Goal: Transaction & Acquisition: Purchase product/service

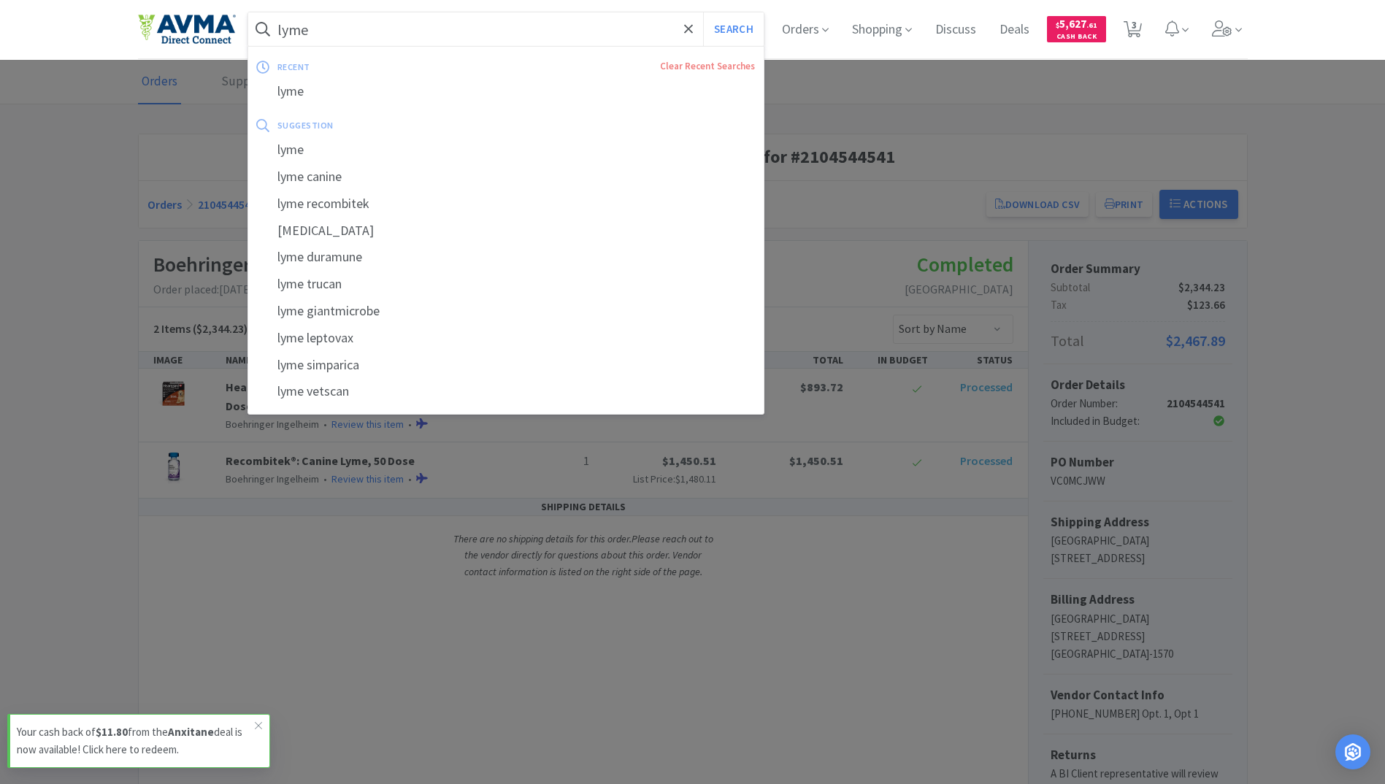
click at [350, 35] on input "lyme" at bounding box center [506, 29] width 516 height 34
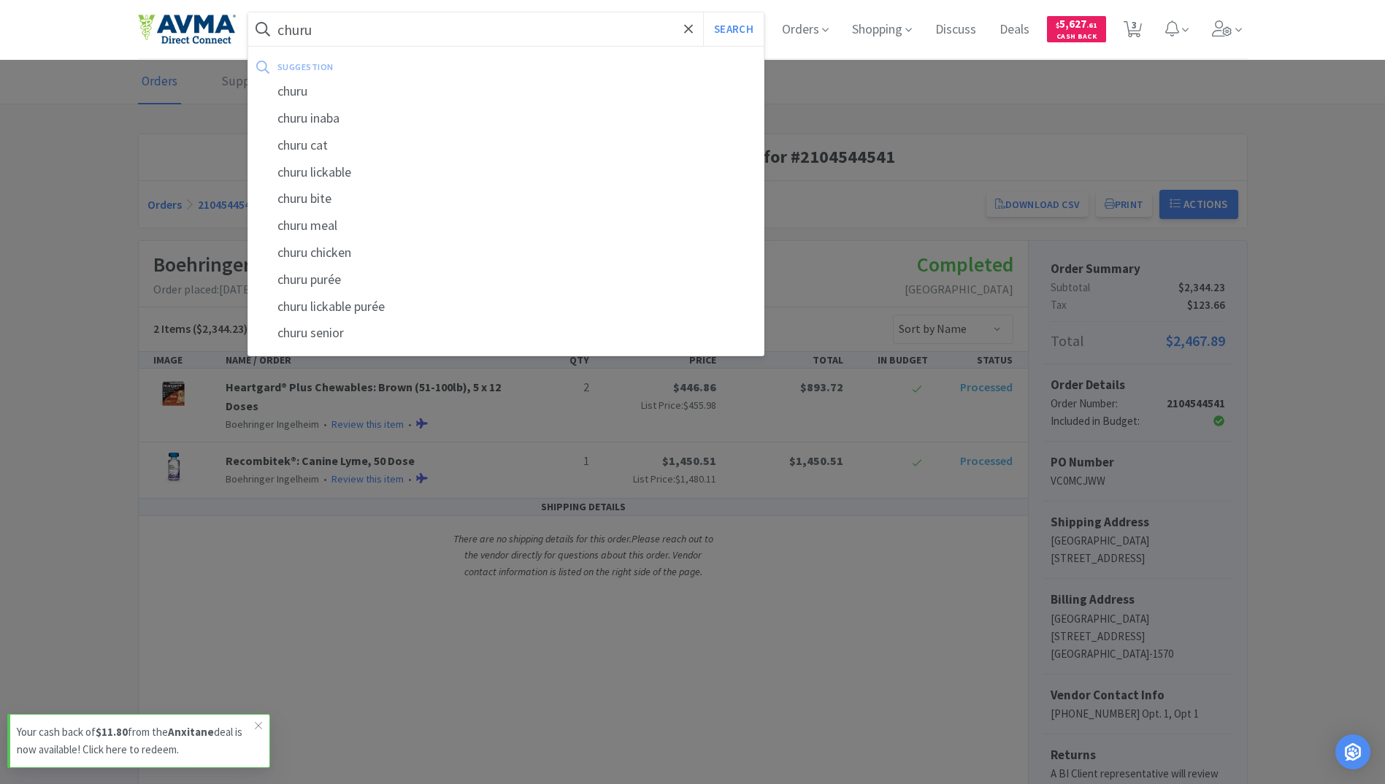
type input "churu"
click at [703, 12] on button "Search" at bounding box center [733, 29] width 61 height 34
select select "1"
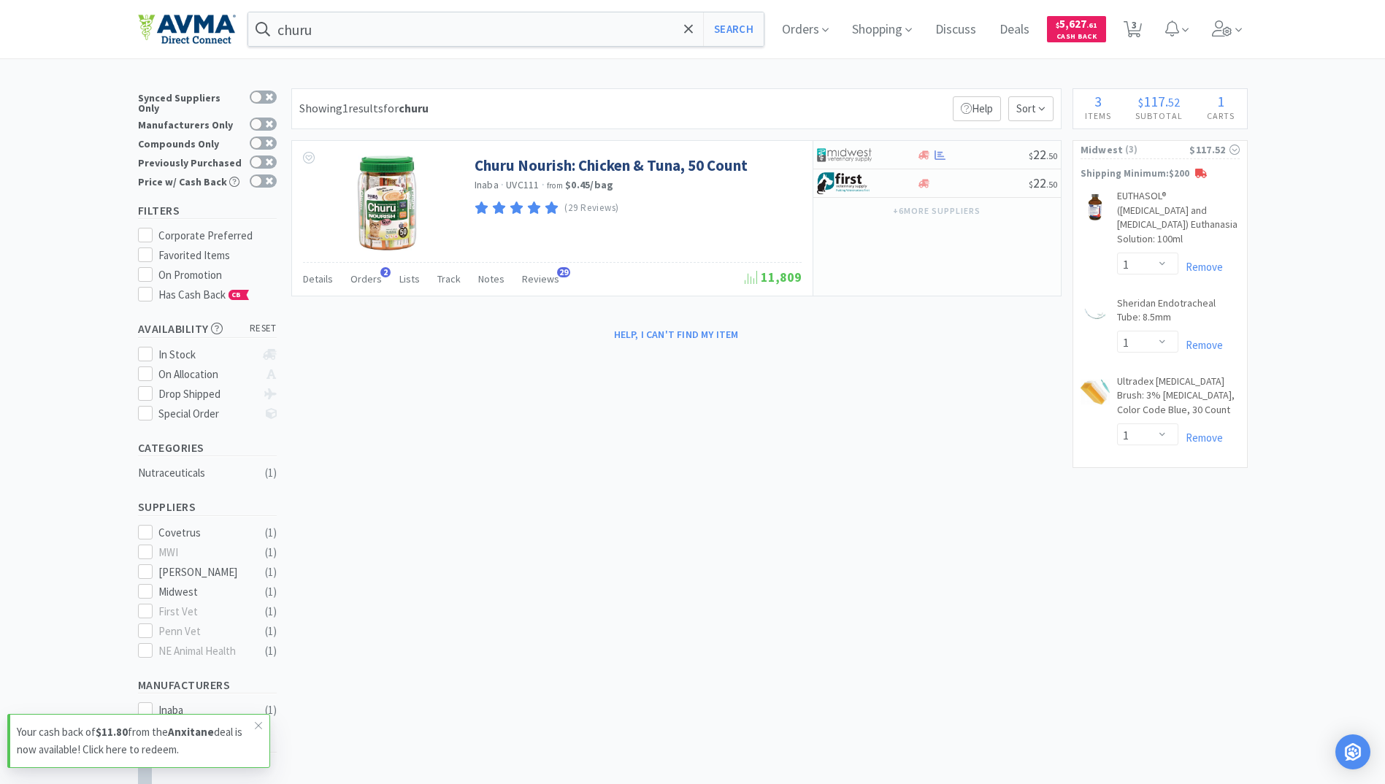
click at [225, 30] on img at bounding box center [187, 29] width 98 height 31
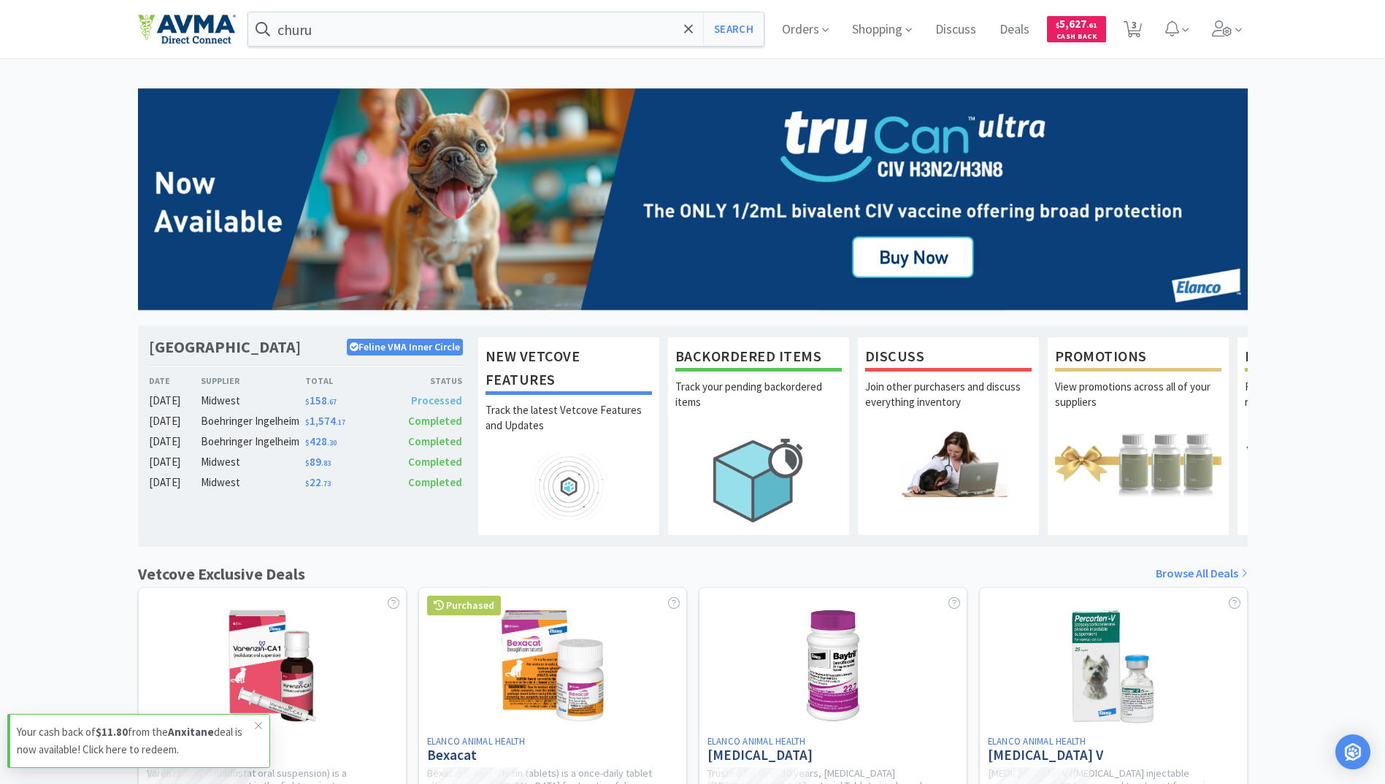
click at [1322, 385] on div "[GEOGRAPHIC_DATA] Feline VMA Inner Circle Date Supplier Total Status [DATE] Mid…" at bounding box center [692, 644] width 1385 height 1112
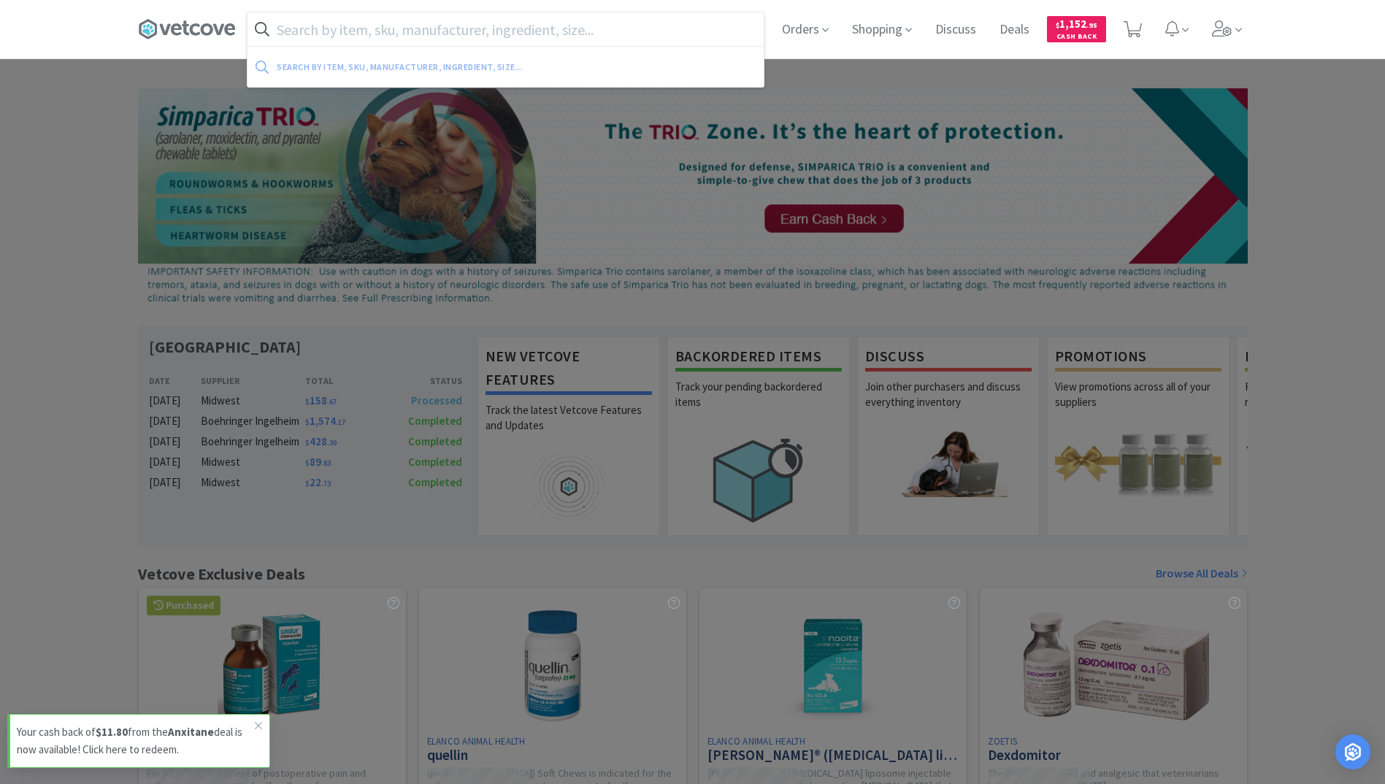
click at [433, 15] on input "text" at bounding box center [505, 29] width 516 height 34
paste input "Amoxi/Clav/Drops15ml-62.5mg/ml'"
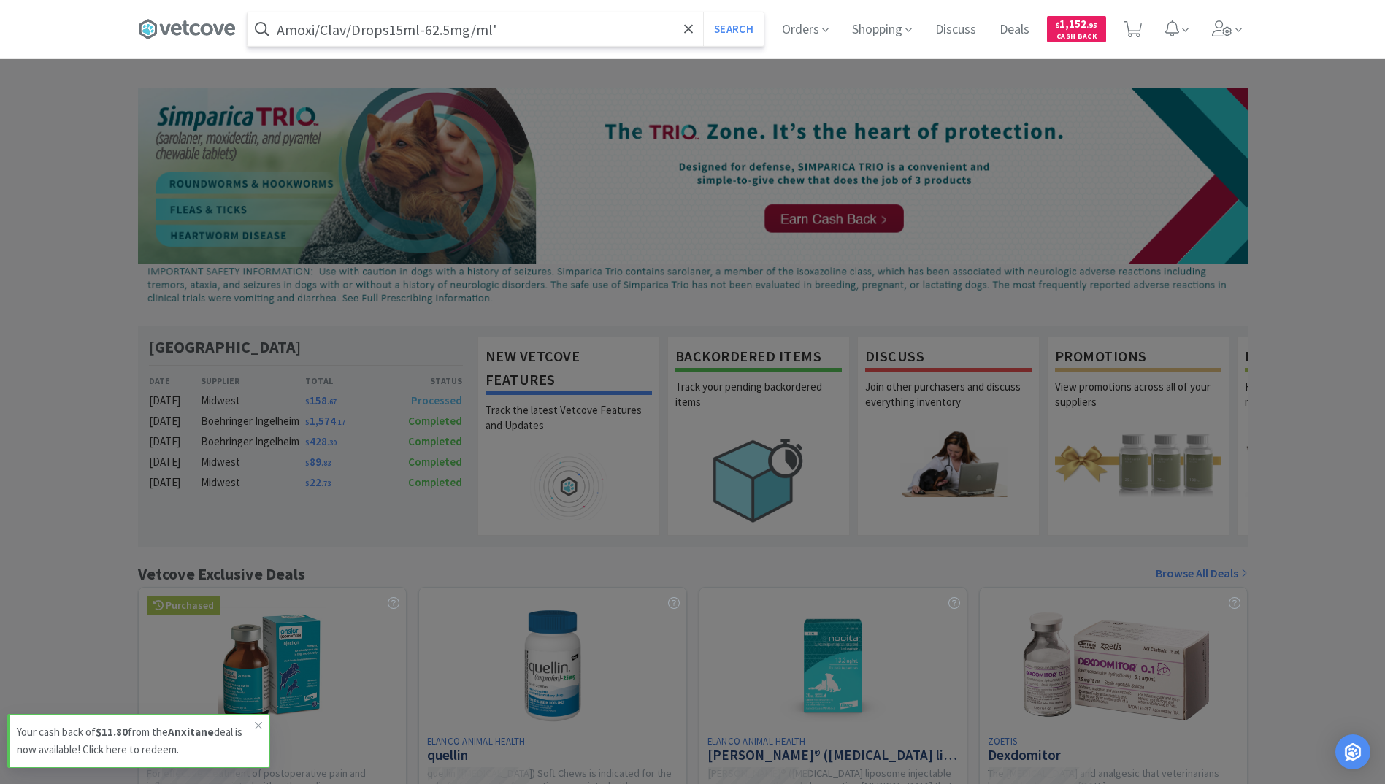
click at [703, 12] on button "Search" at bounding box center [733, 29] width 61 height 34
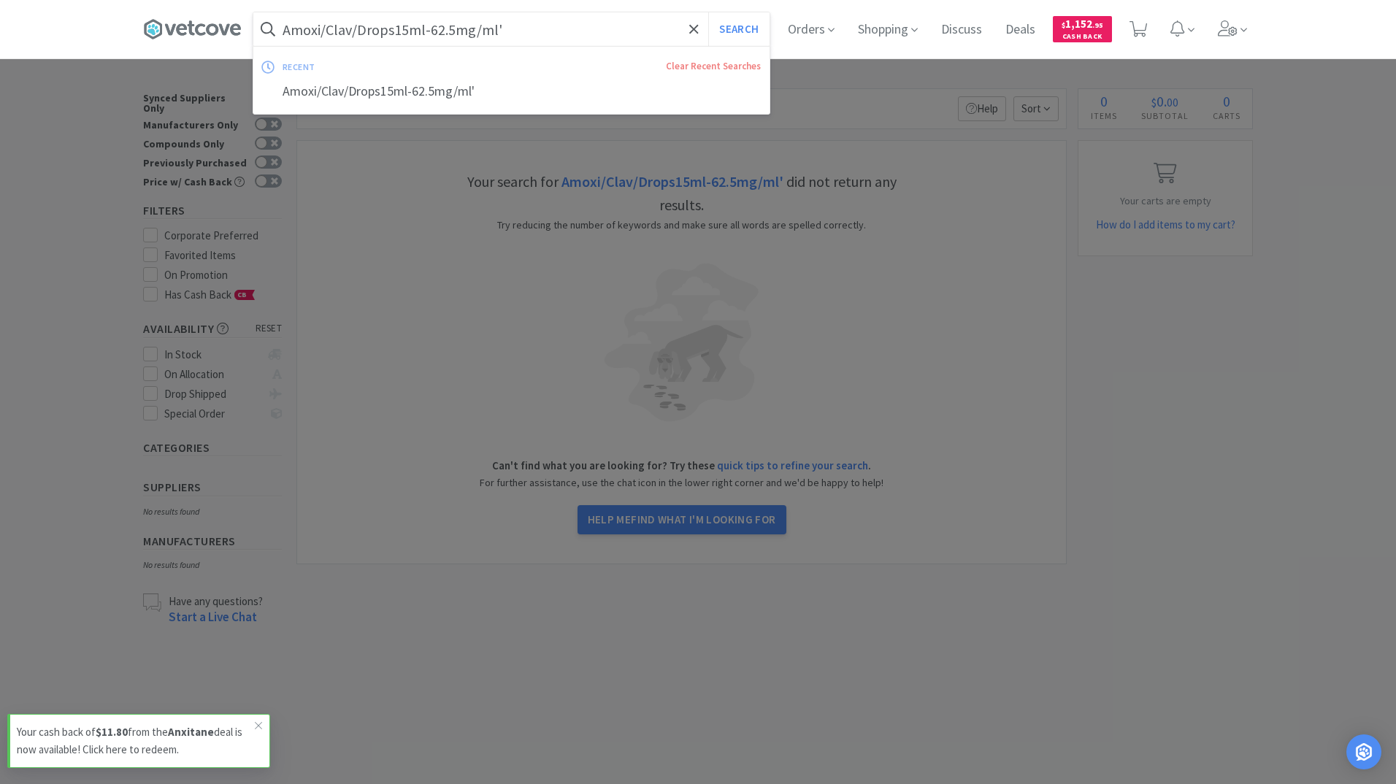
click at [531, 13] on input "Amoxi/Clav/Drops15ml-62.5mg/ml'" at bounding box center [511, 29] width 516 height 34
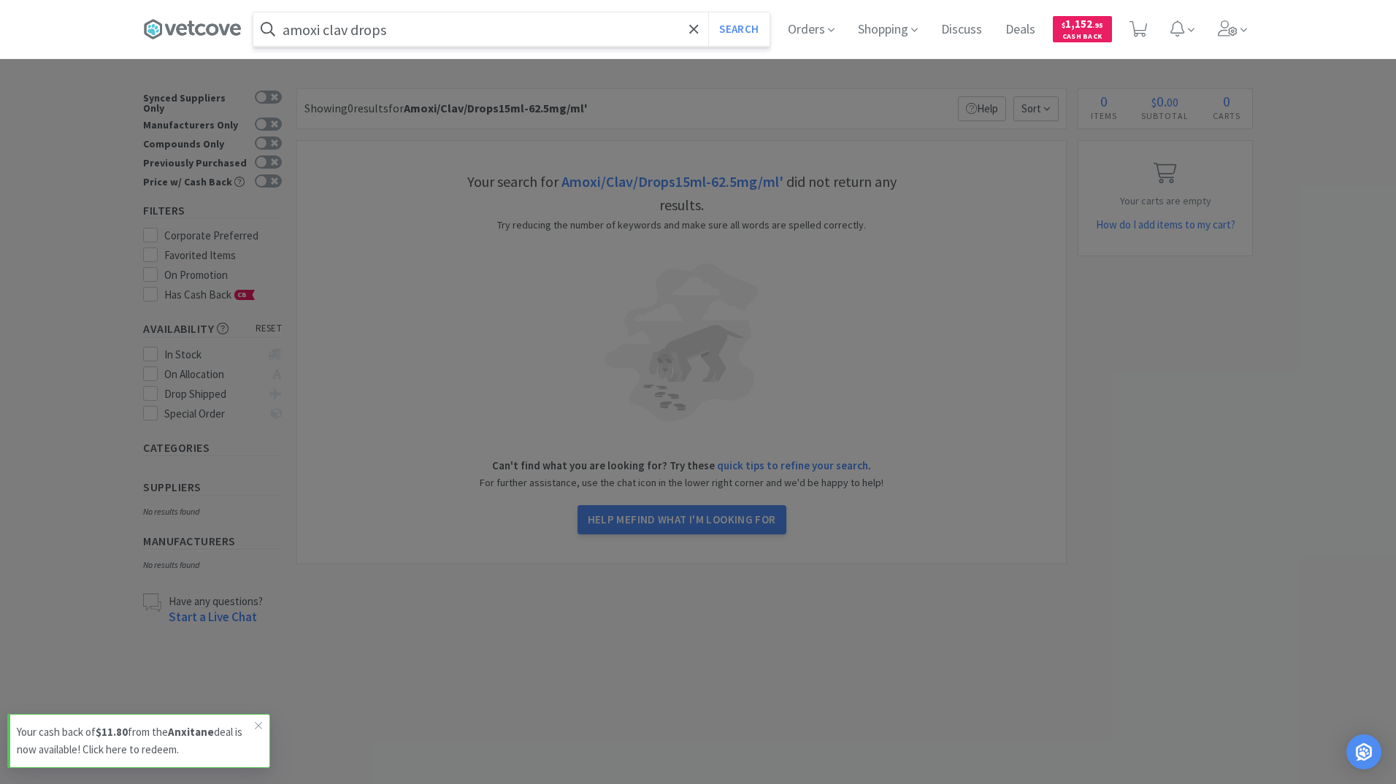
click at [708, 12] on button "Search" at bounding box center [738, 29] width 61 height 34
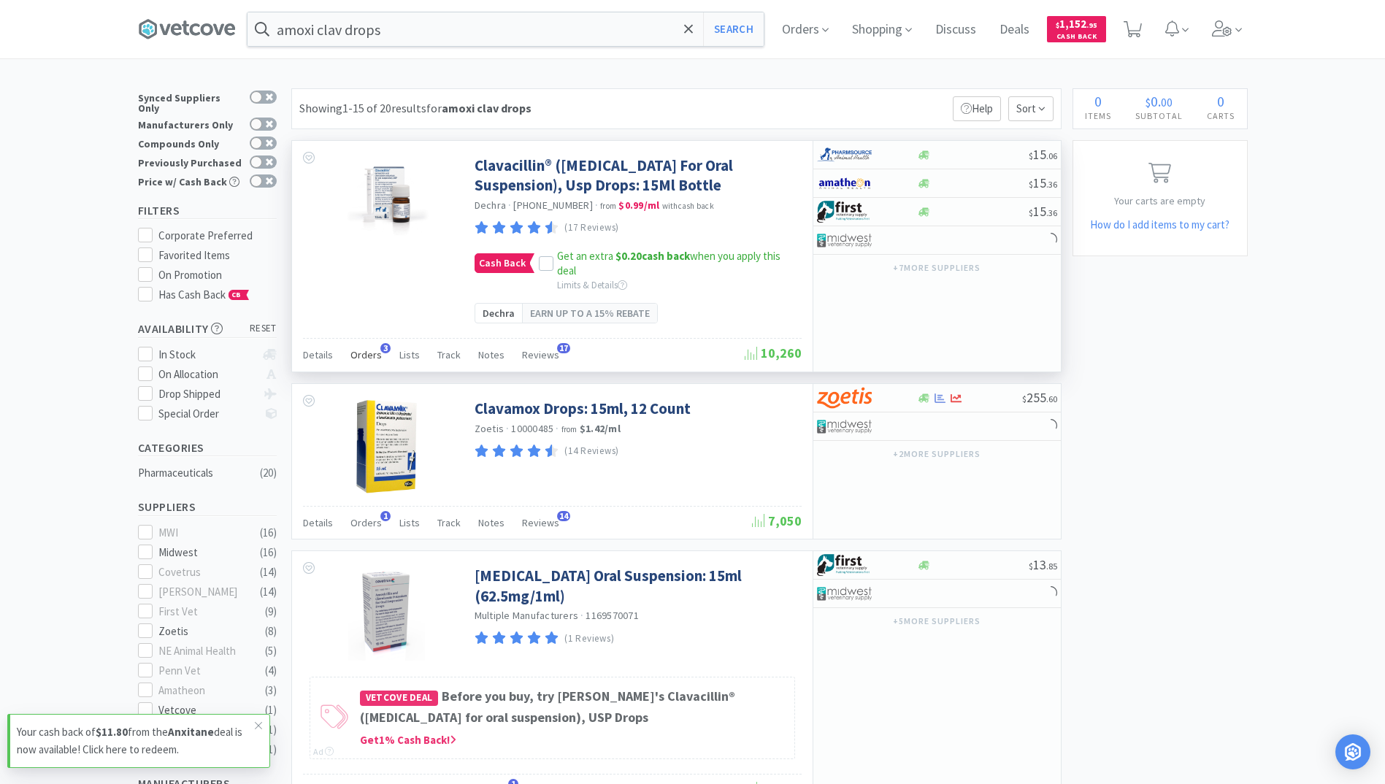
click at [350, 361] on span "Orders" at bounding box center [365, 354] width 31 height 13
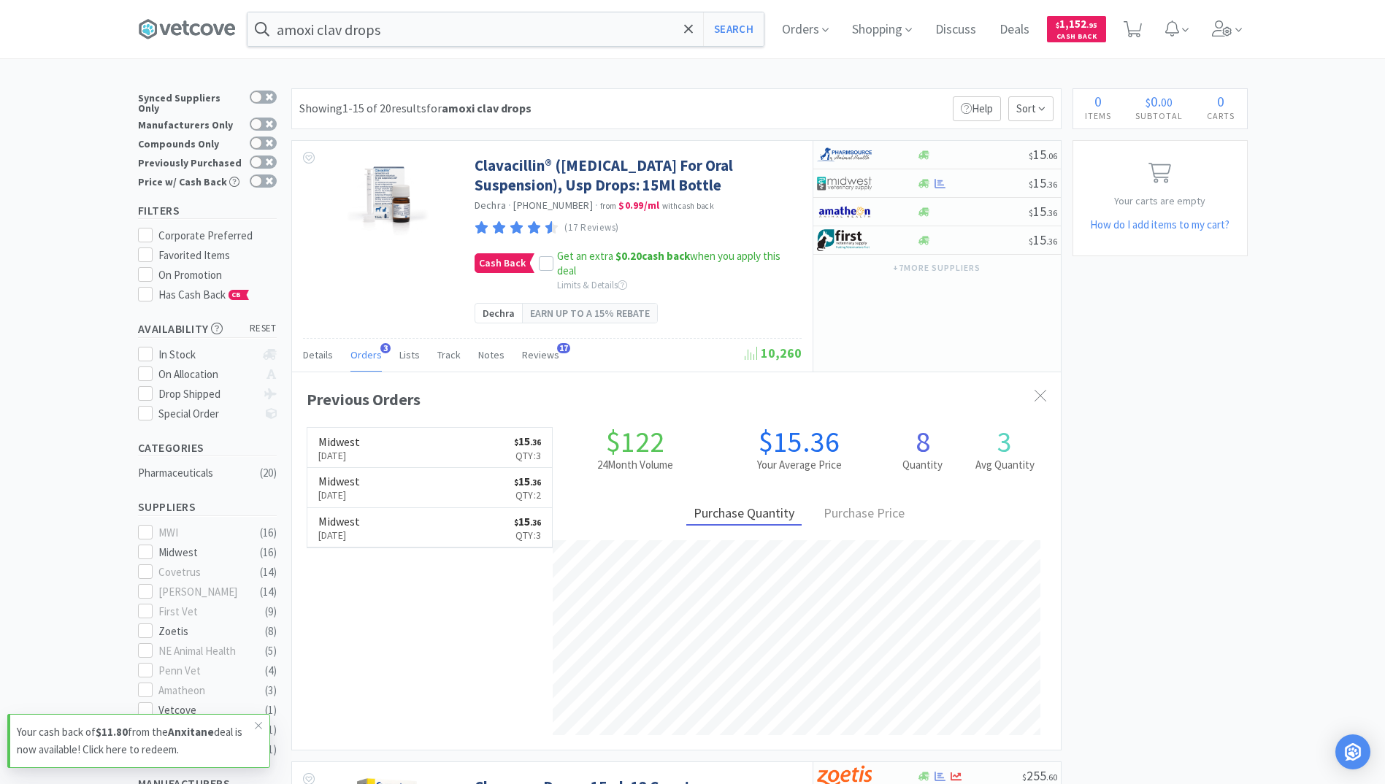
scroll to position [378, 769]
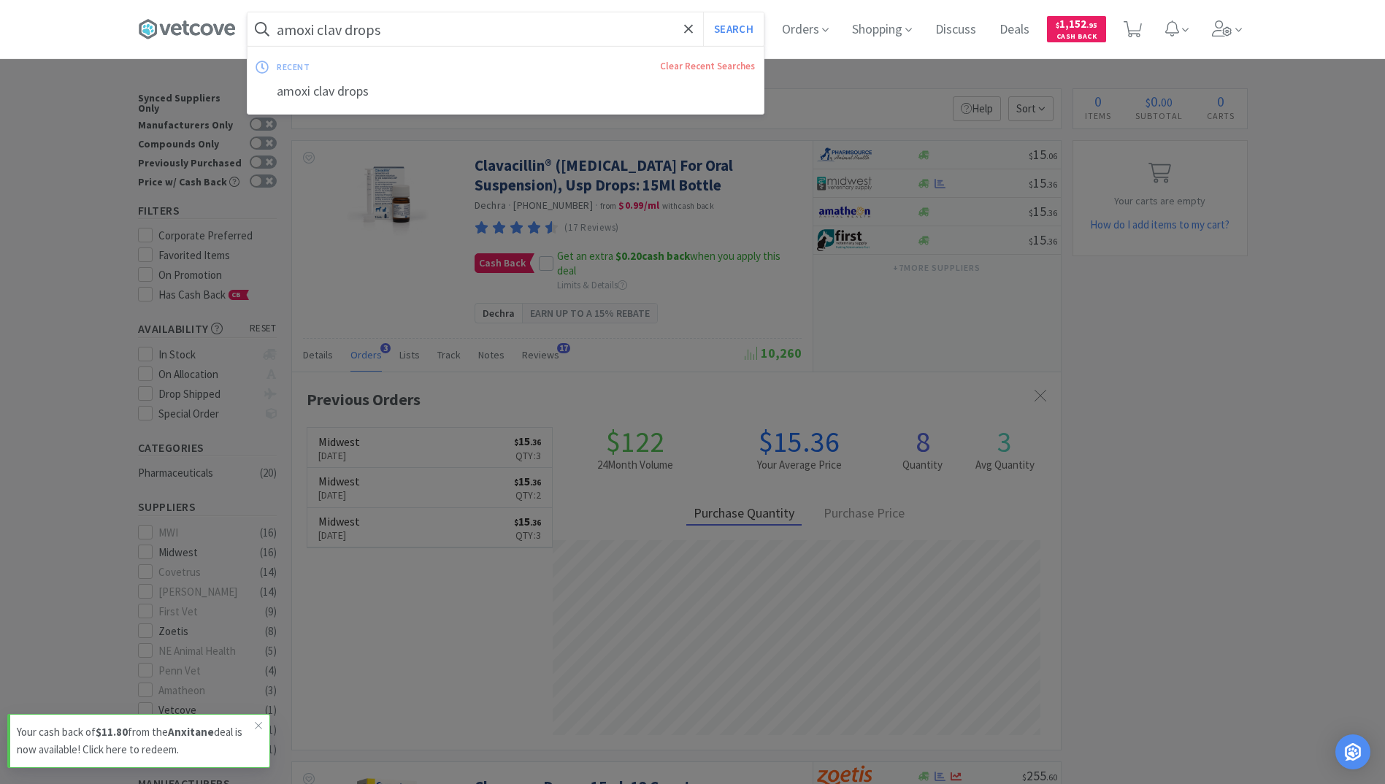
click at [418, 30] on input "amoxi clav drops" at bounding box center [505, 29] width 516 height 34
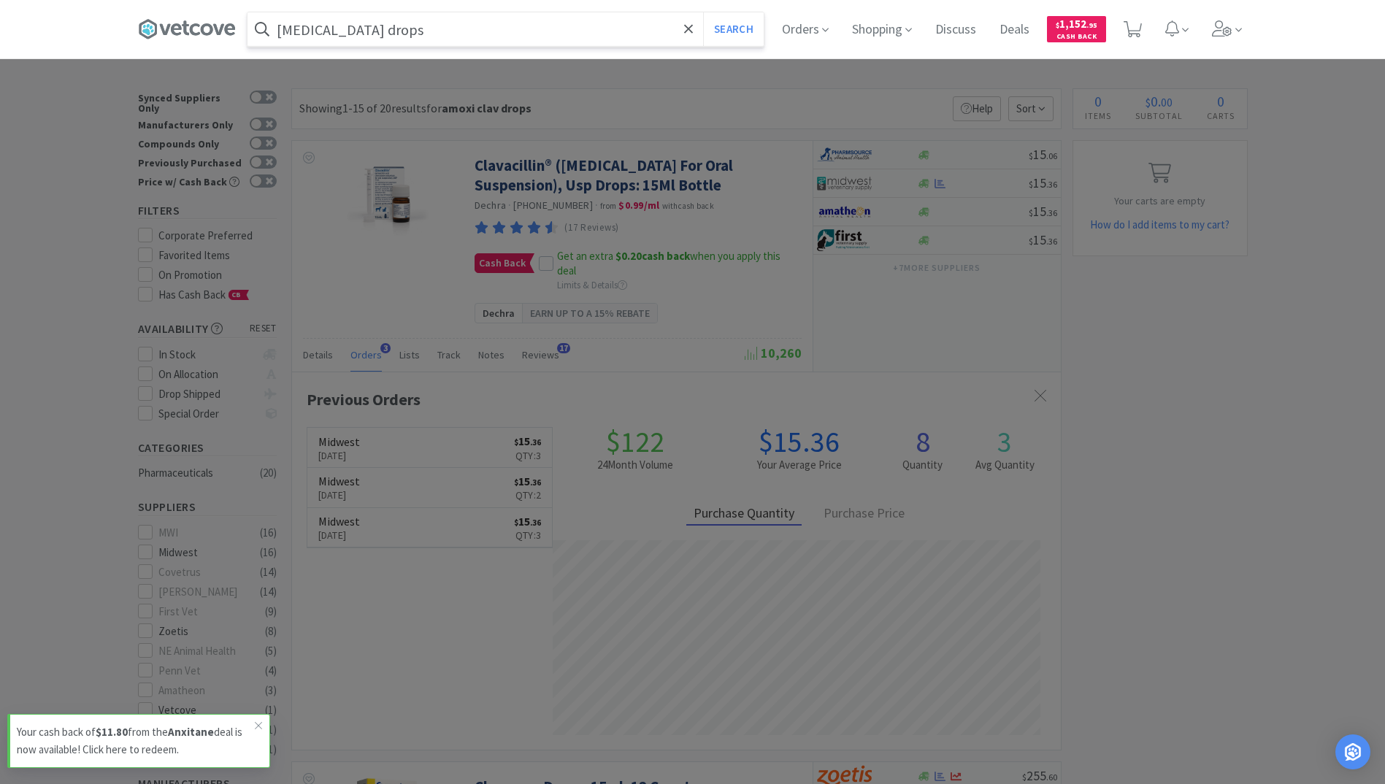
click at [703, 12] on button "Search" at bounding box center [733, 29] width 61 height 34
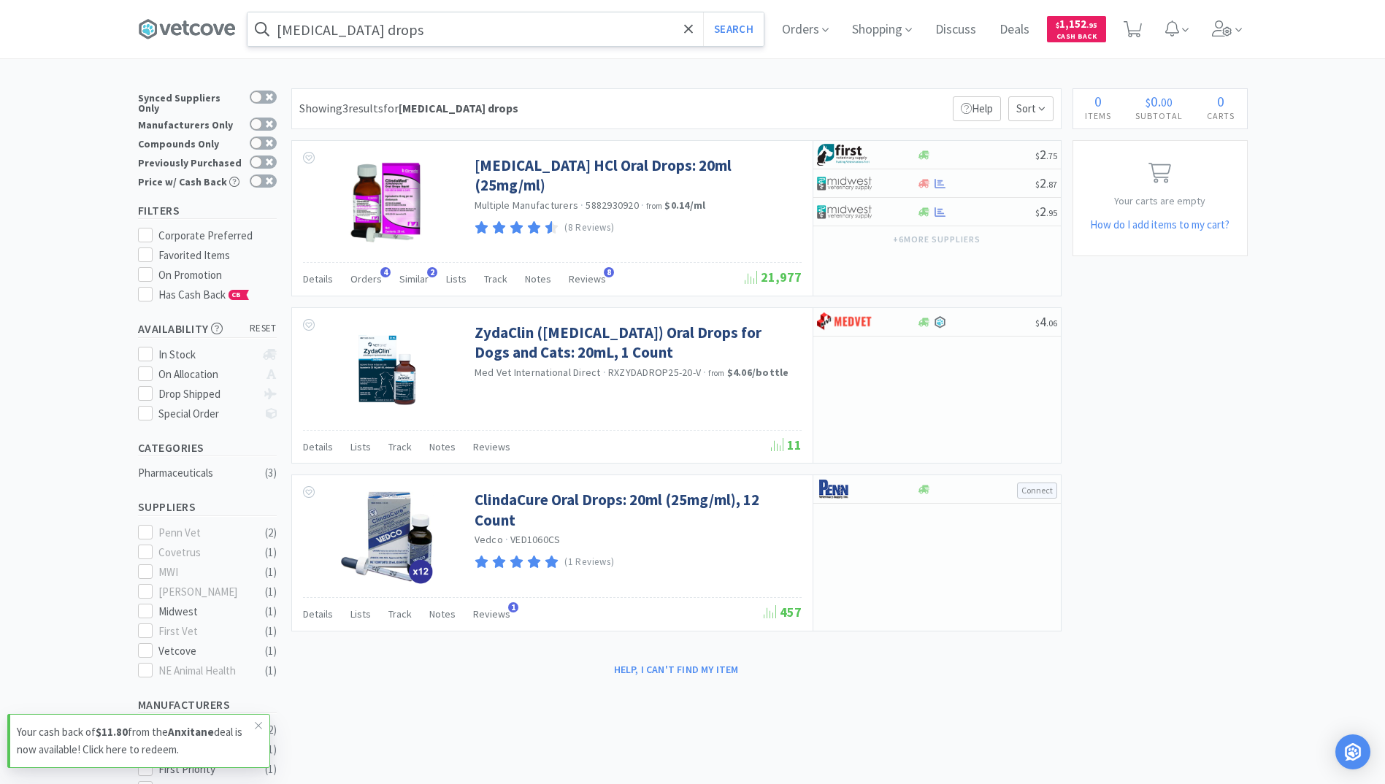
click at [473, 31] on input "clindamycin drops" at bounding box center [505, 29] width 516 height 34
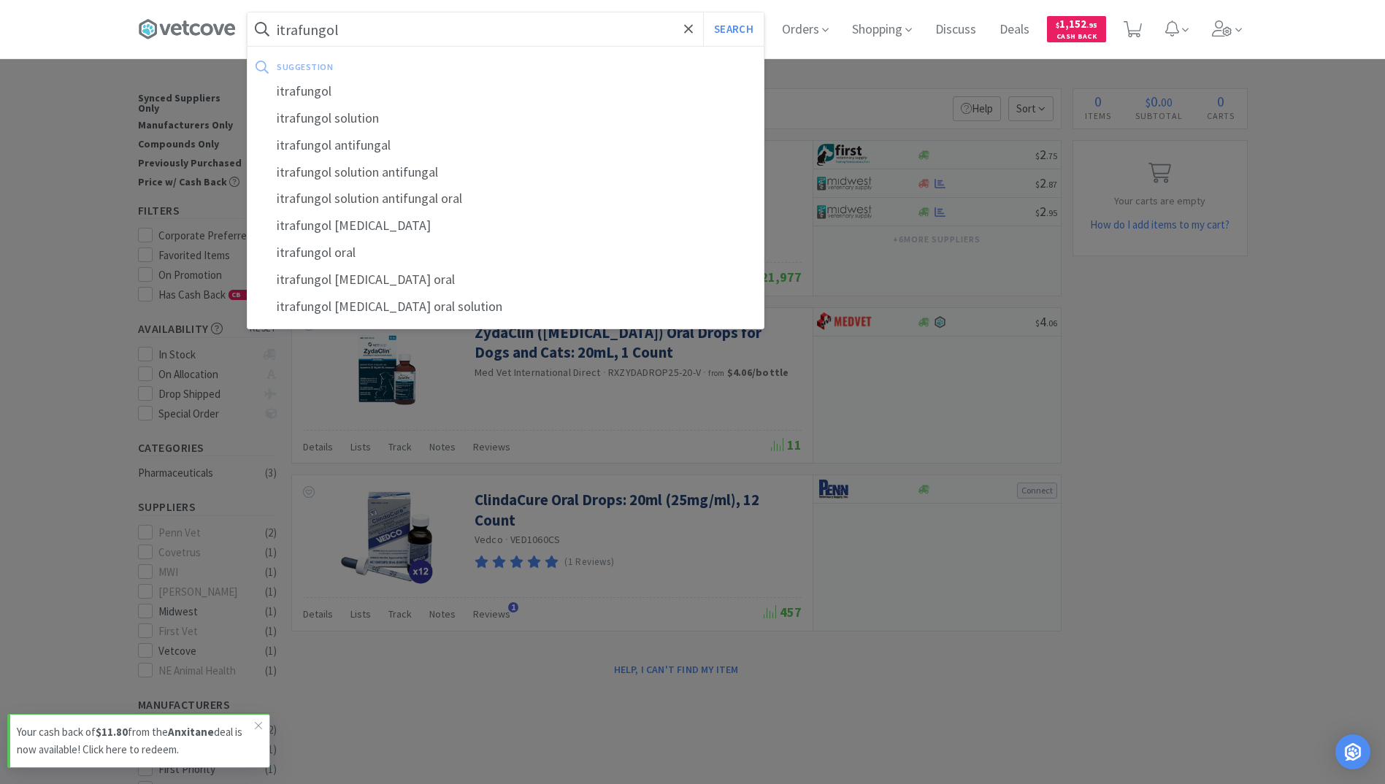
click at [703, 12] on button "Search" at bounding box center [733, 29] width 61 height 34
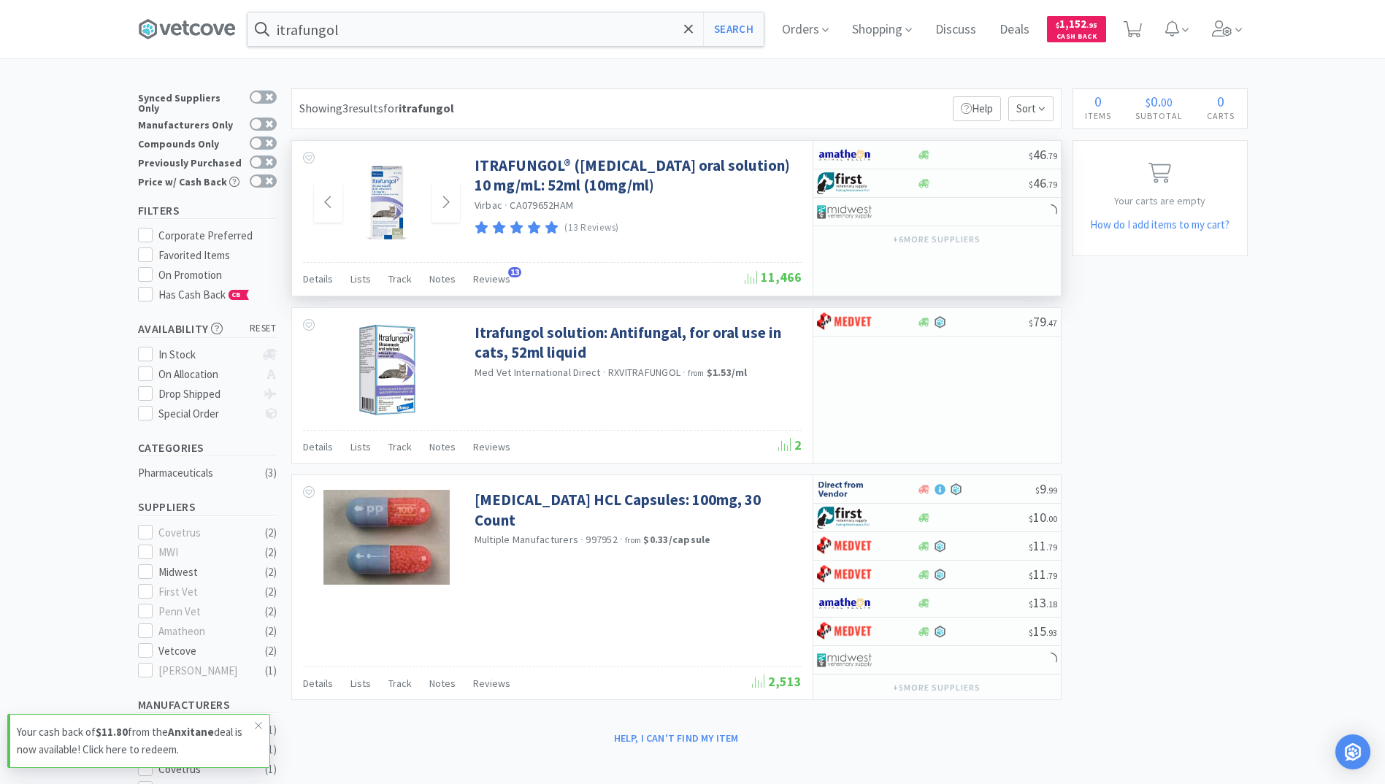
click at [398, 214] on img at bounding box center [386, 202] width 95 height 95
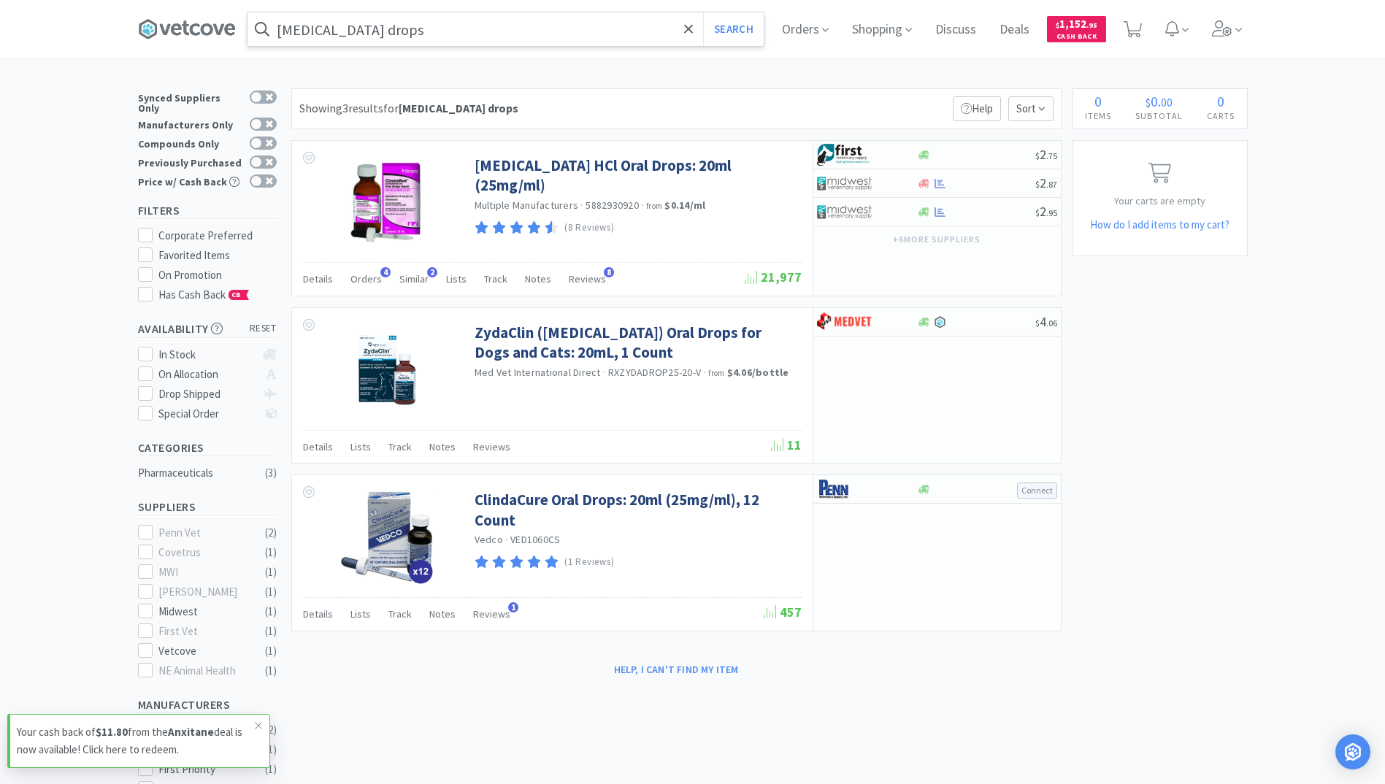
click at [461, 45] on input "clindamycin drops" at bounding box center [505, 29] width 516 height 34
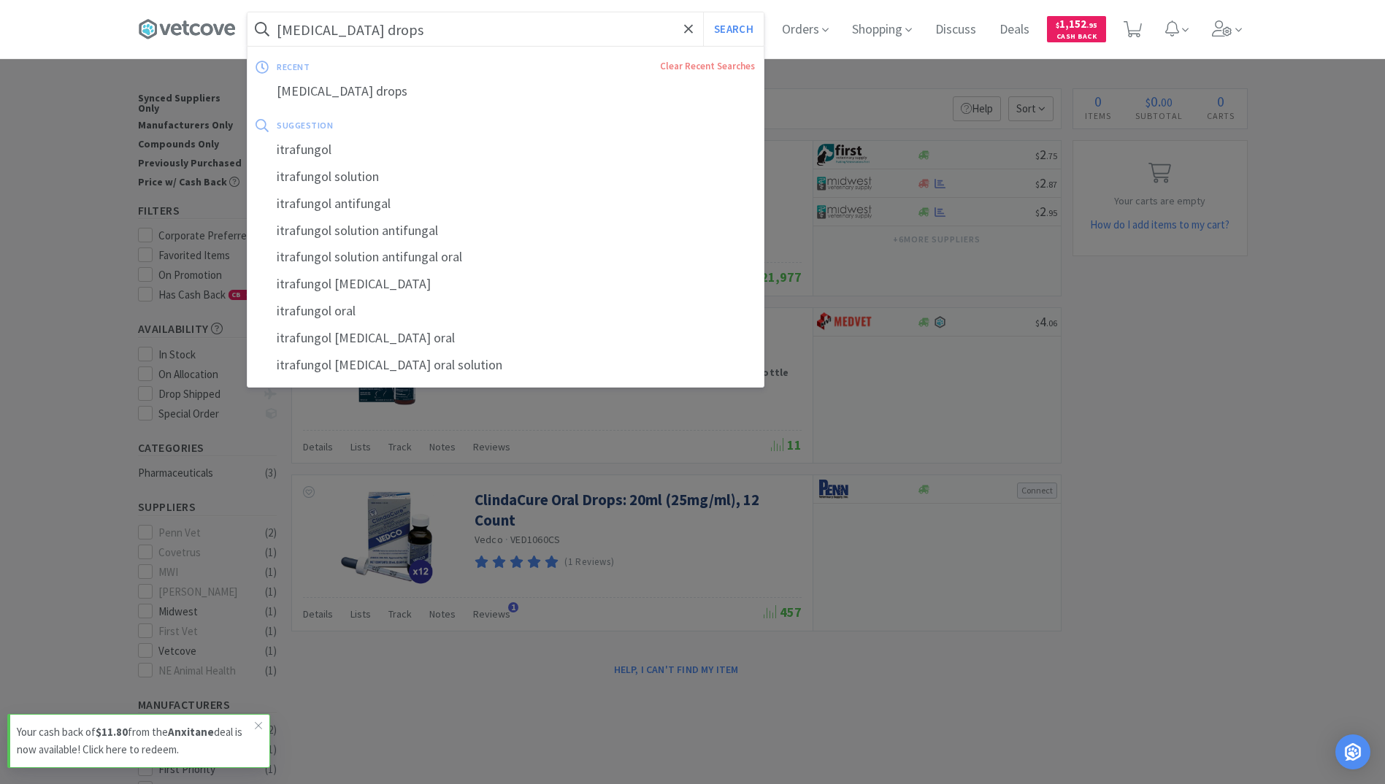
paste input "Itraconazole Oral Sol 52ml,10mg/ml..."
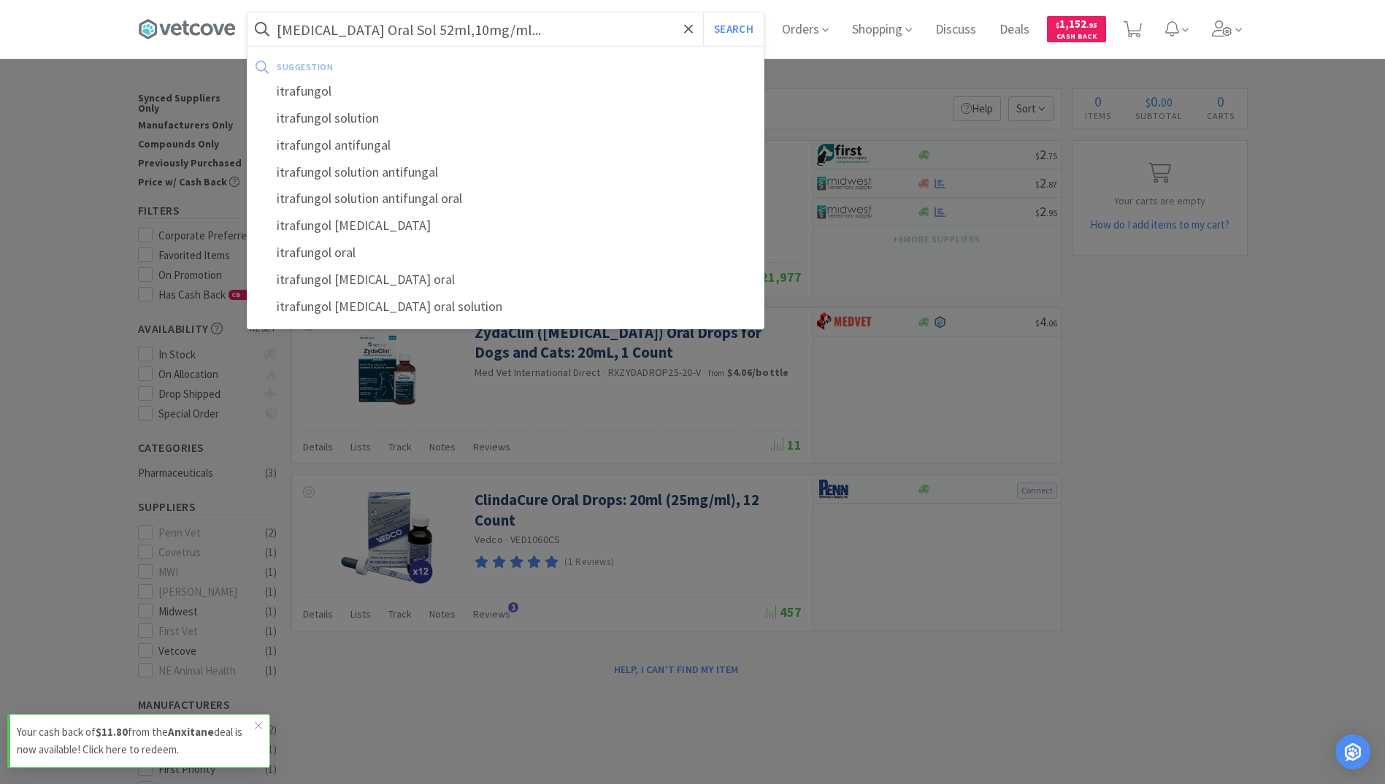
type input "Itraconazole Oral Sol 52ml,10mg/ml..."
click at [703, 12] on button "Search" at bounding box center [733, 29] width 61 height 34
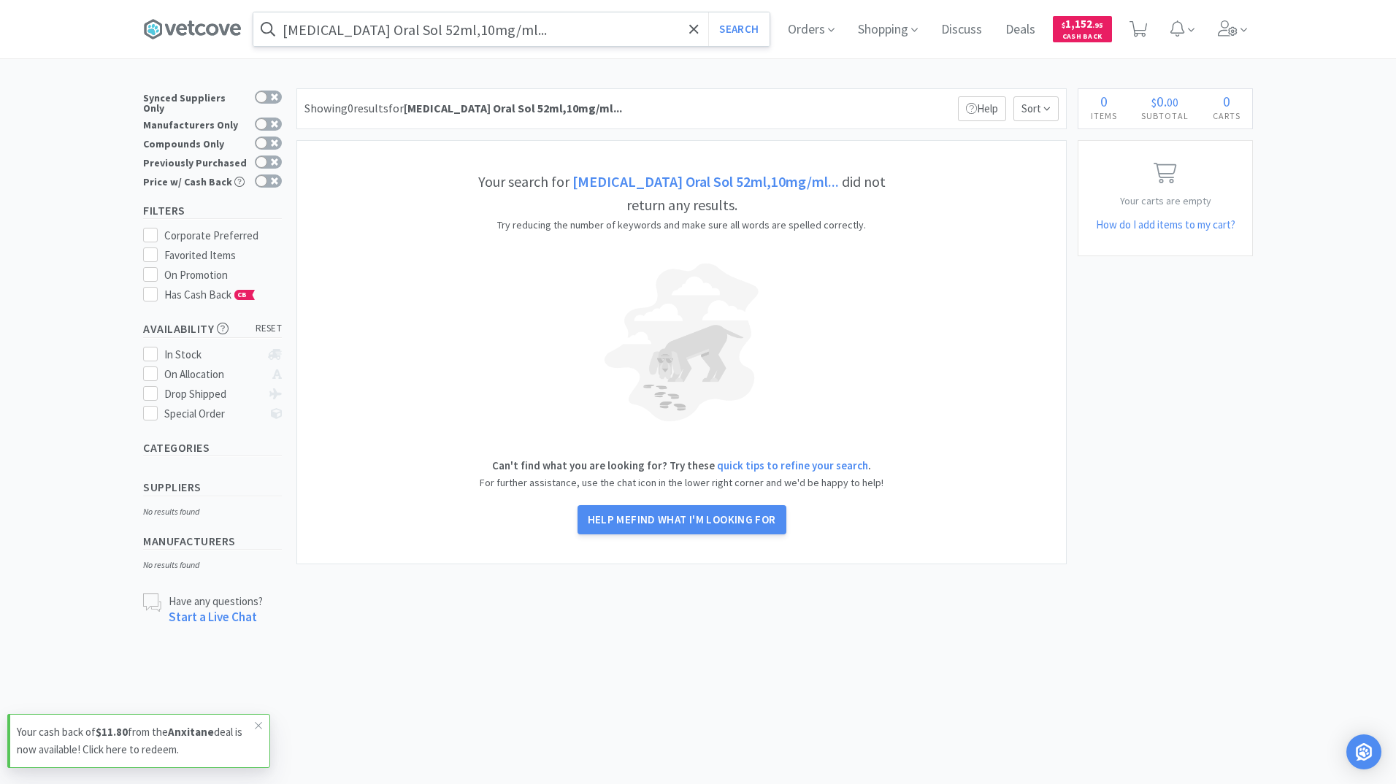
click at [515, 28] on input "Itraconazole Oral Sol 52ml,10mg/ml..." at bounding box center [511, 29] width 516 height 34
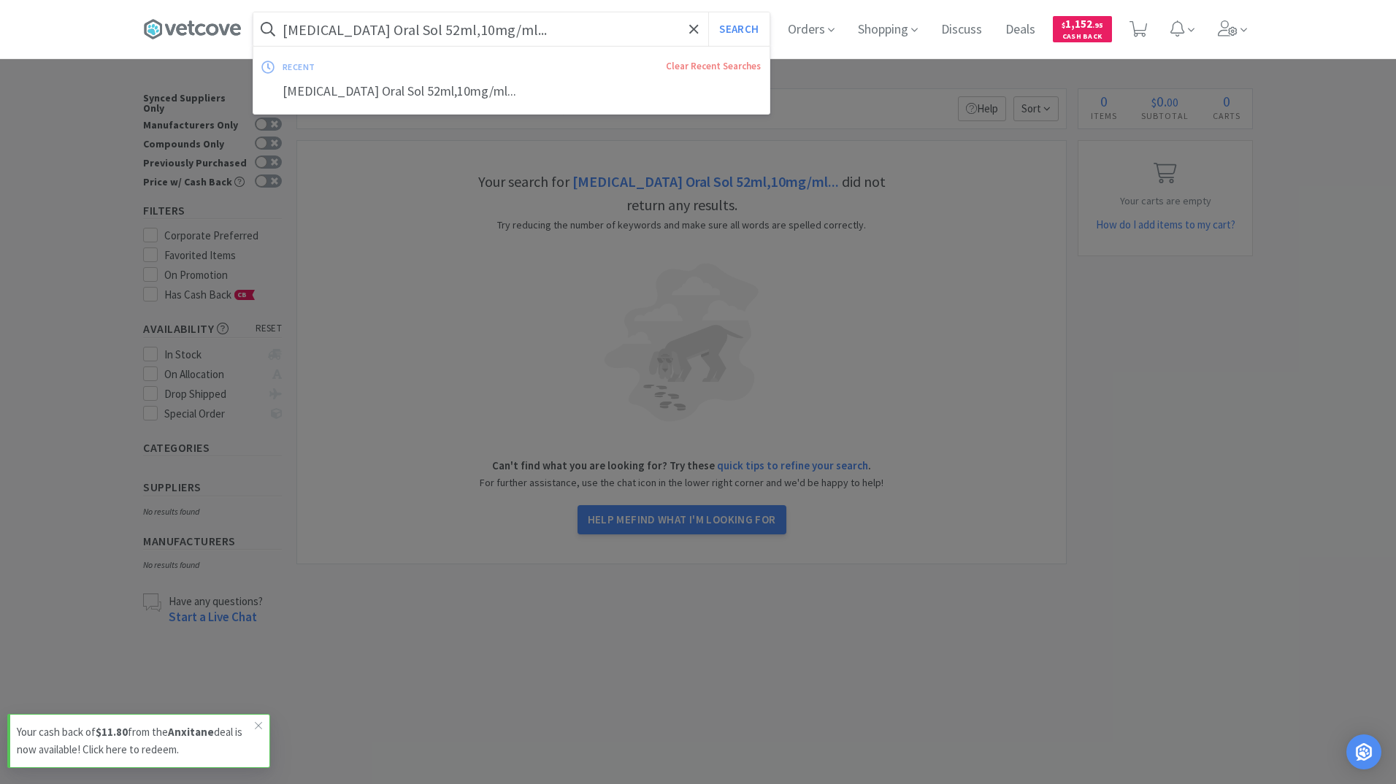
click at [524, 33] on input "Itraconazole Oral Sol 52ml,10mg/ml..." at bounding box center [511, 29] width 516 height 34
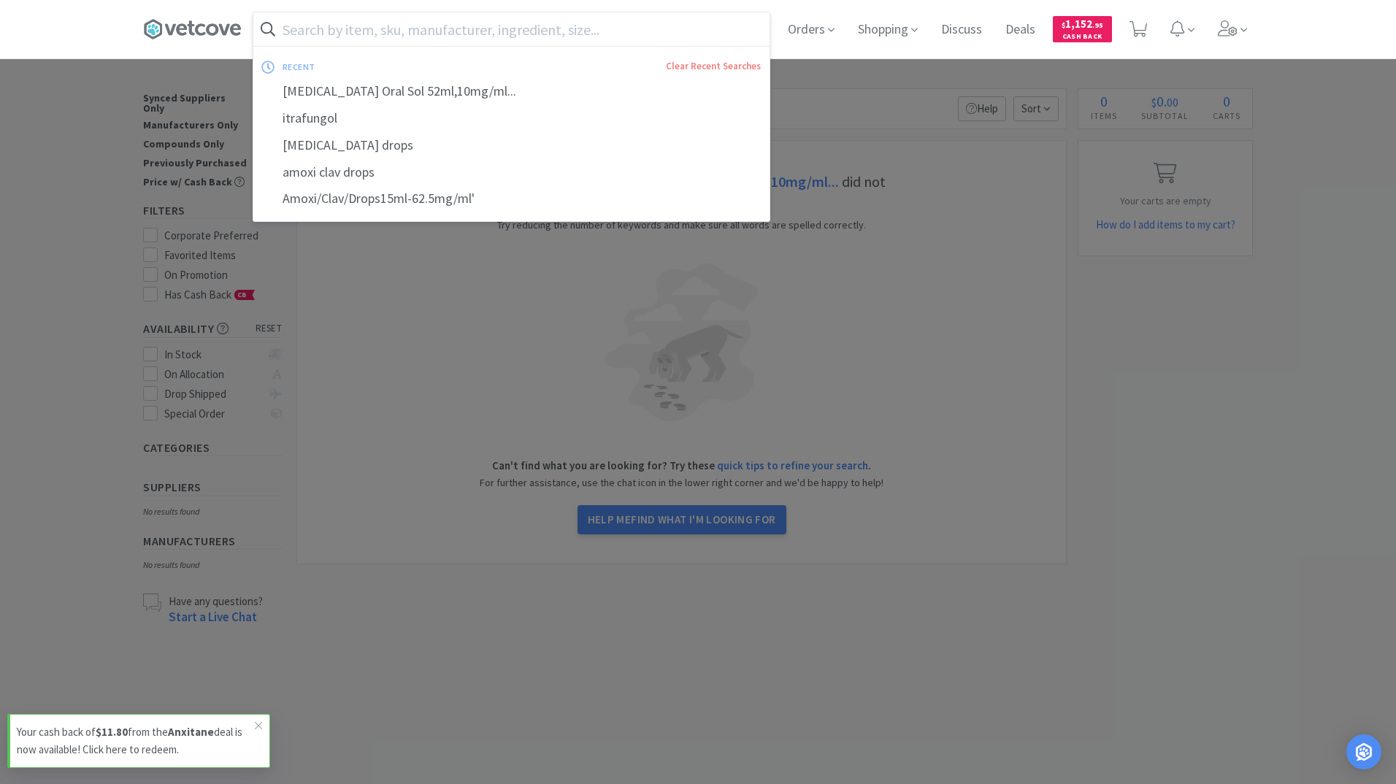
paste input "Itraconazole Oral Sol 52ml,10mg/ml..."
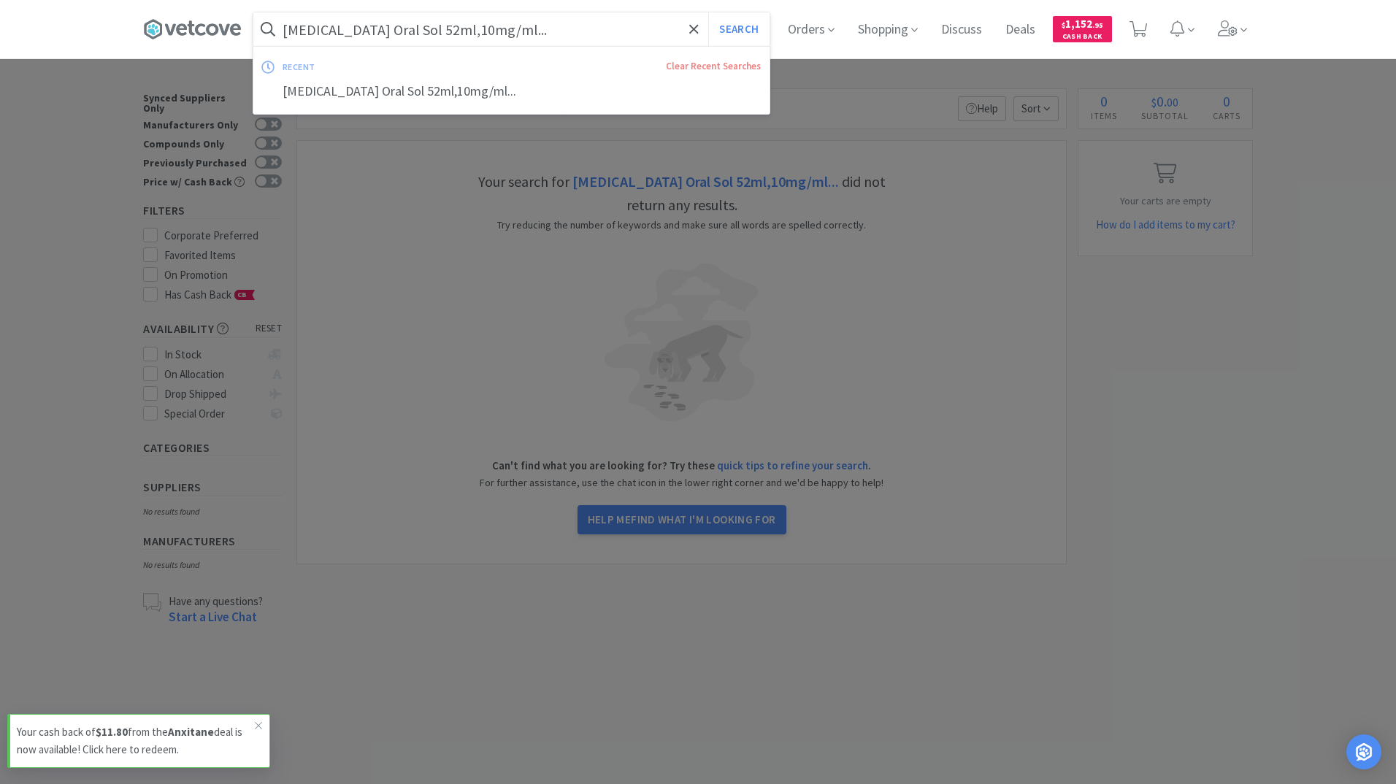
click at [497, 33] on input "Itraconazole Oral Sol 52ml,10mg/ml..." at bounding box center [511, 29] width 516 height 34
click at [519, 33] on input "Itraconazole Oral Sol 52ml,10mg/ml..." at bounding box center [511, 29] width 516 height 34
click at [708, 12] on button "Search" at bounding box center [738, 29] width 61 height 34
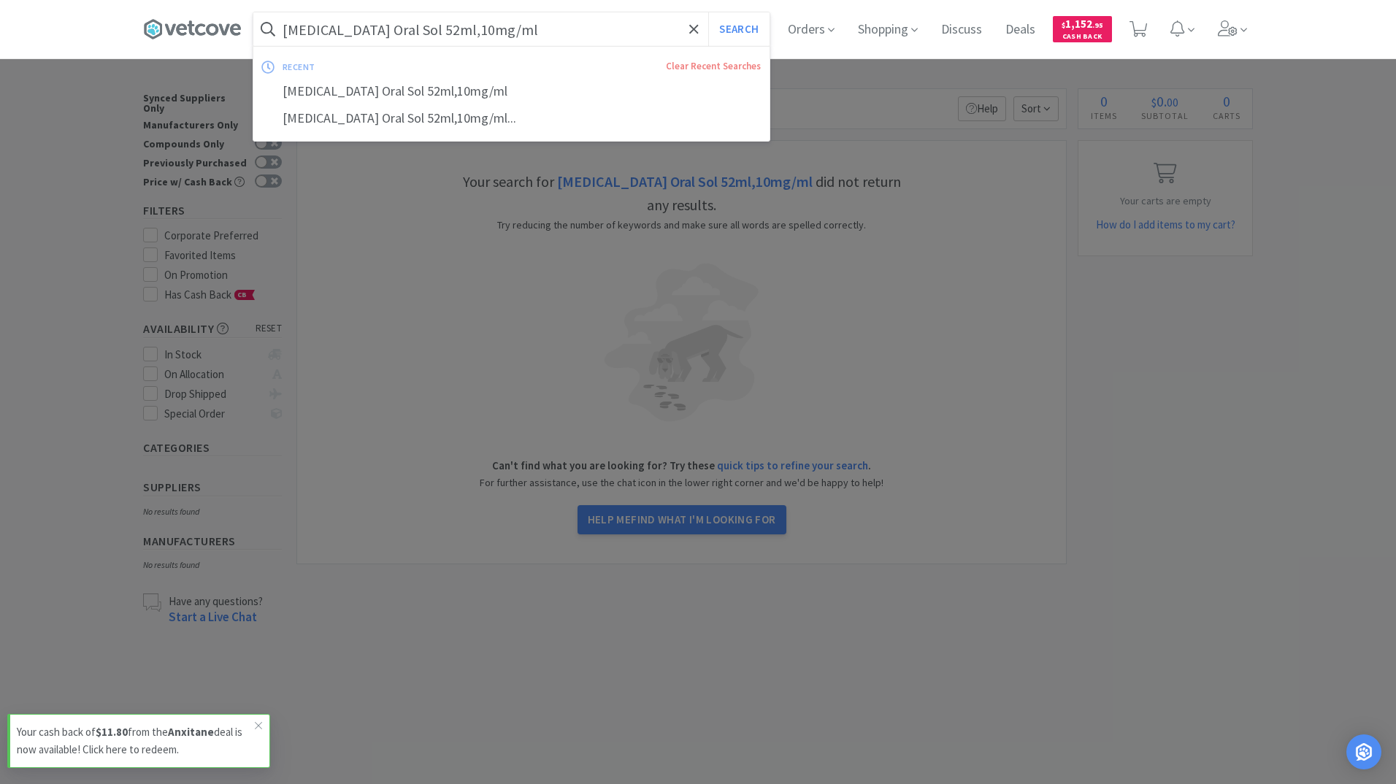
click at [528, 30] on input "Itraconazole Oral Sol 52ml,10mg/ml" at bounding box center [511, 29] width 516 height 34
drag, startPoint x: 517, startPoint y: 31, endPoint x: 391, endPoint y: 42, distance: 126.7
click at [391, 42] on input "Itraconazole Oral Sol 52ml,10mg/ml" at bounding box center [511, 29] width 516 height 34
type input "Itraconazole Oral"
click at [708, 12] on button "Search" at bounding box center [738, 29] width 61 height 34
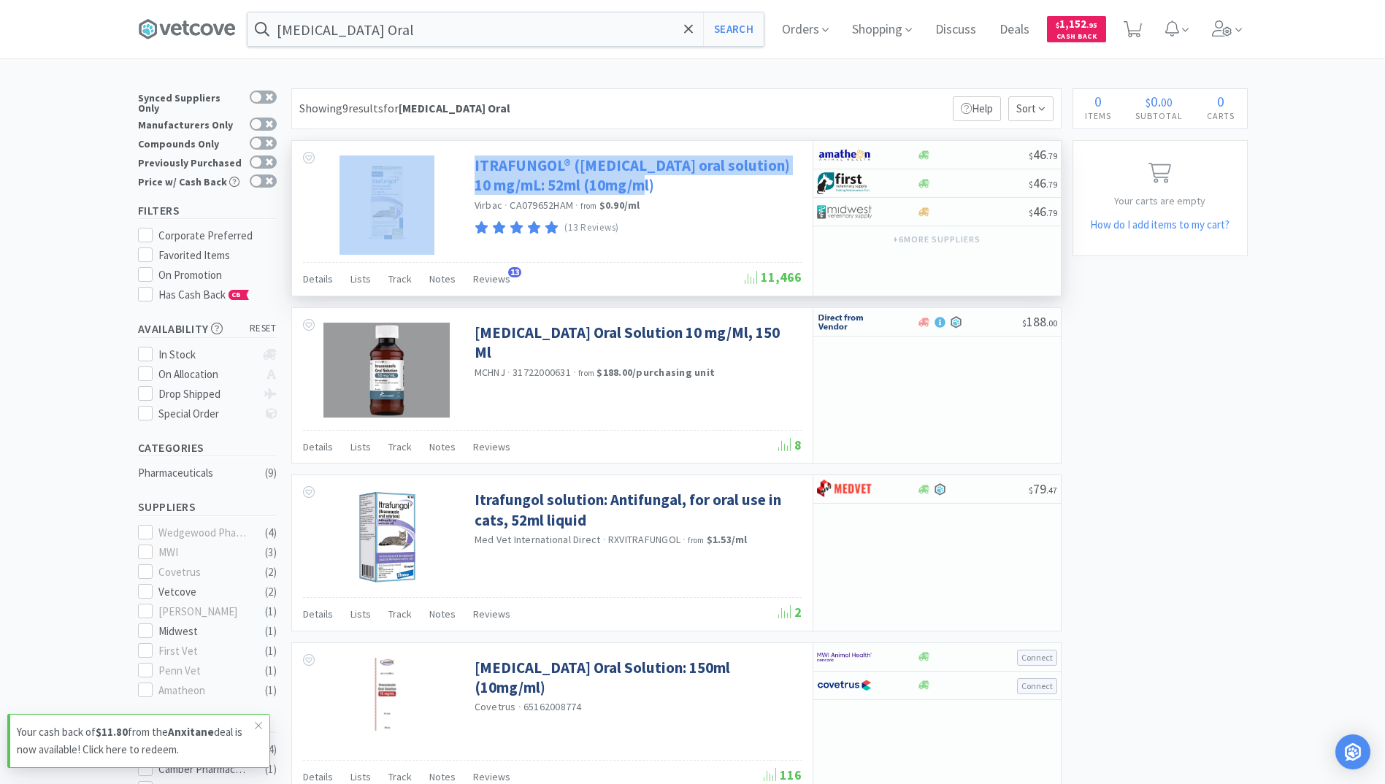
drag, startPoint x: 466, startPoint y: 161, endPoint x: 655, endPoint y: 185, distance: 190.7
click at [655, 185] on div "ITRAFUNGOL® (itraconazole oral solution) 10 mg/mL: 52ml (10mg/ml) Virbac · CA07…" at bounding box center [552, 201] width 520 height 121
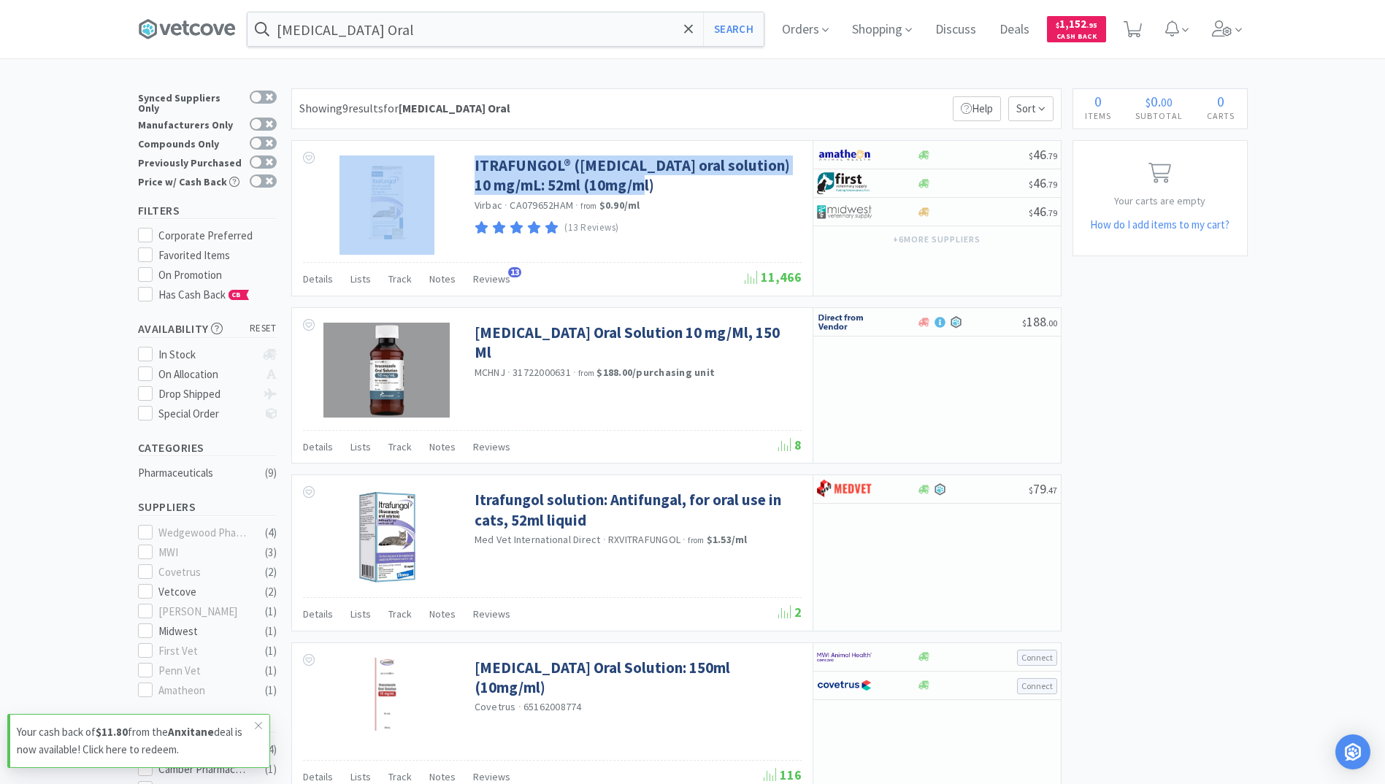
copy div "ITRAFUNGOL® (itraconazole oral solution) 10 mg/mL: 52ml (10mg/ml)"
